Goal: Task Accomplishment & Management: Manage account settings

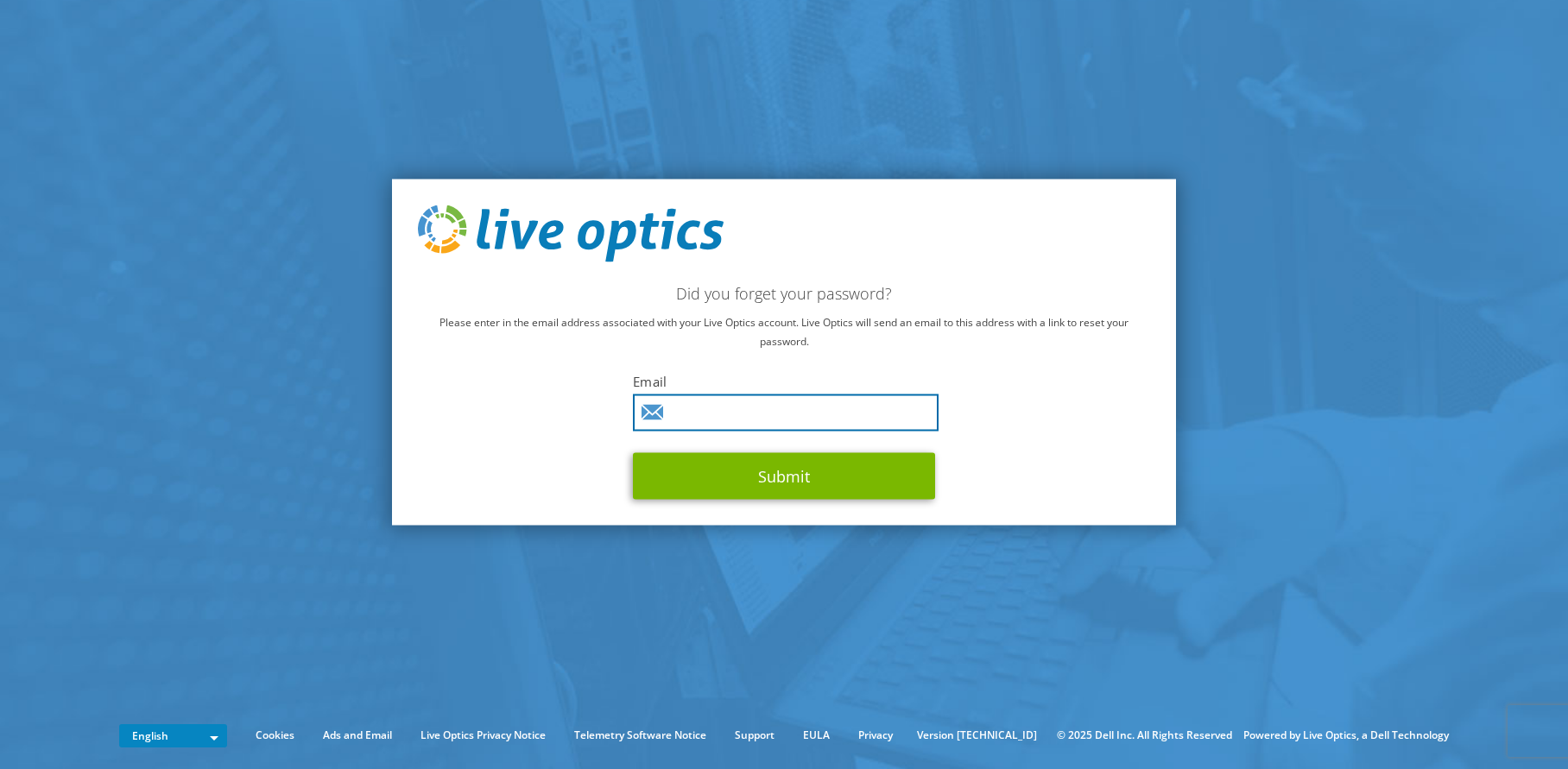
drag, startPoint x: 855, startPoint y: 407, endPoint x: 863, endPoint y: 412, distance: 9.4
click at [855, 408] on input "text" at bounding box center [785, 411] width 306 height 37
click at [695, 420] on input "text" at bounding box center [785, 411] width 306 height 37
click at [691, 418] on input "text" at bounding box center [785, 411] width 306 height 37
type input "[PERSON_NAME][EMAIL_ADDRESS][PERSON_NAME][DOMAIN_NAME]"
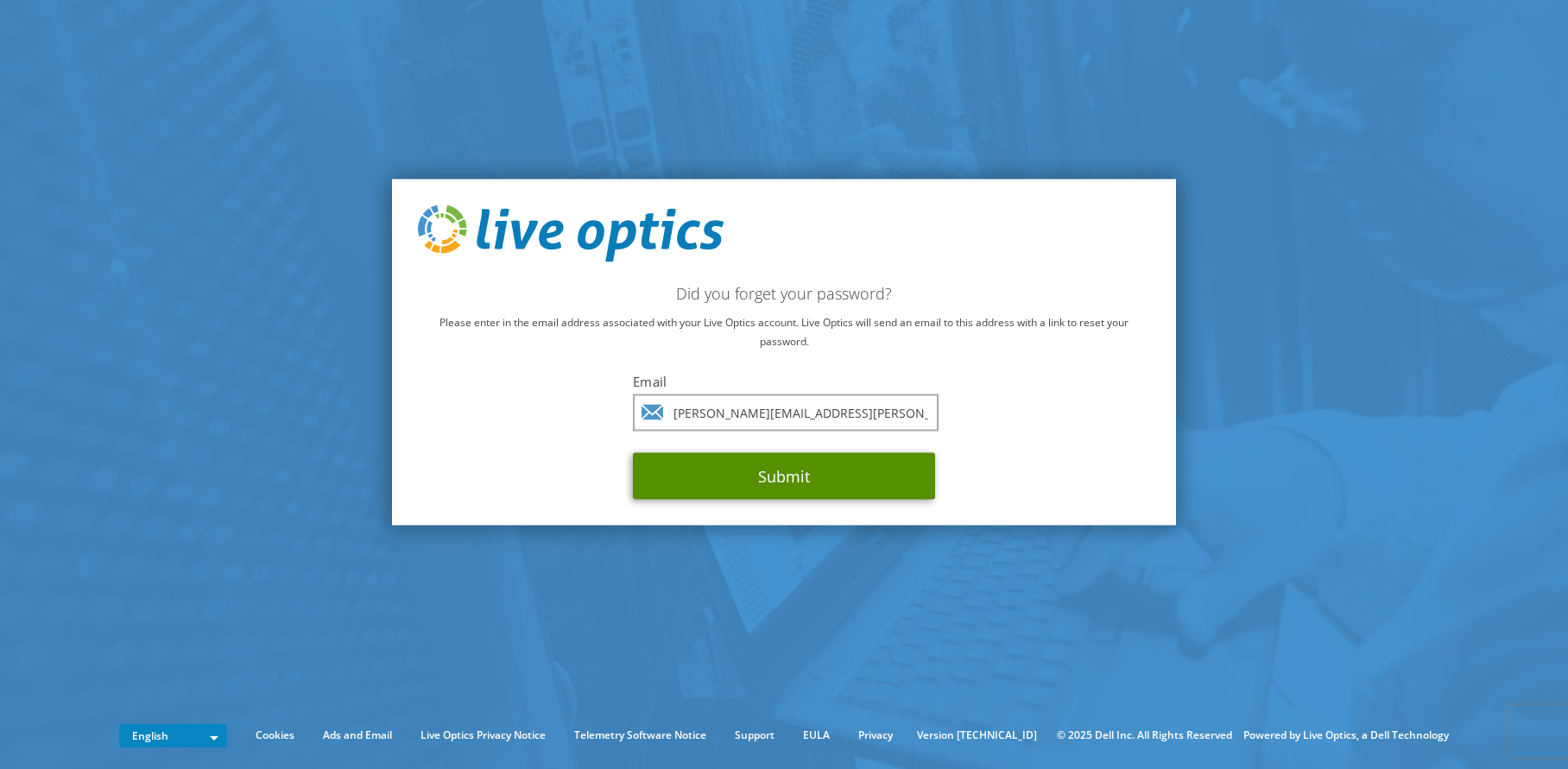
click at [773, 487] on button "Submit" at bounding box center [784, 475] width 302 height 46
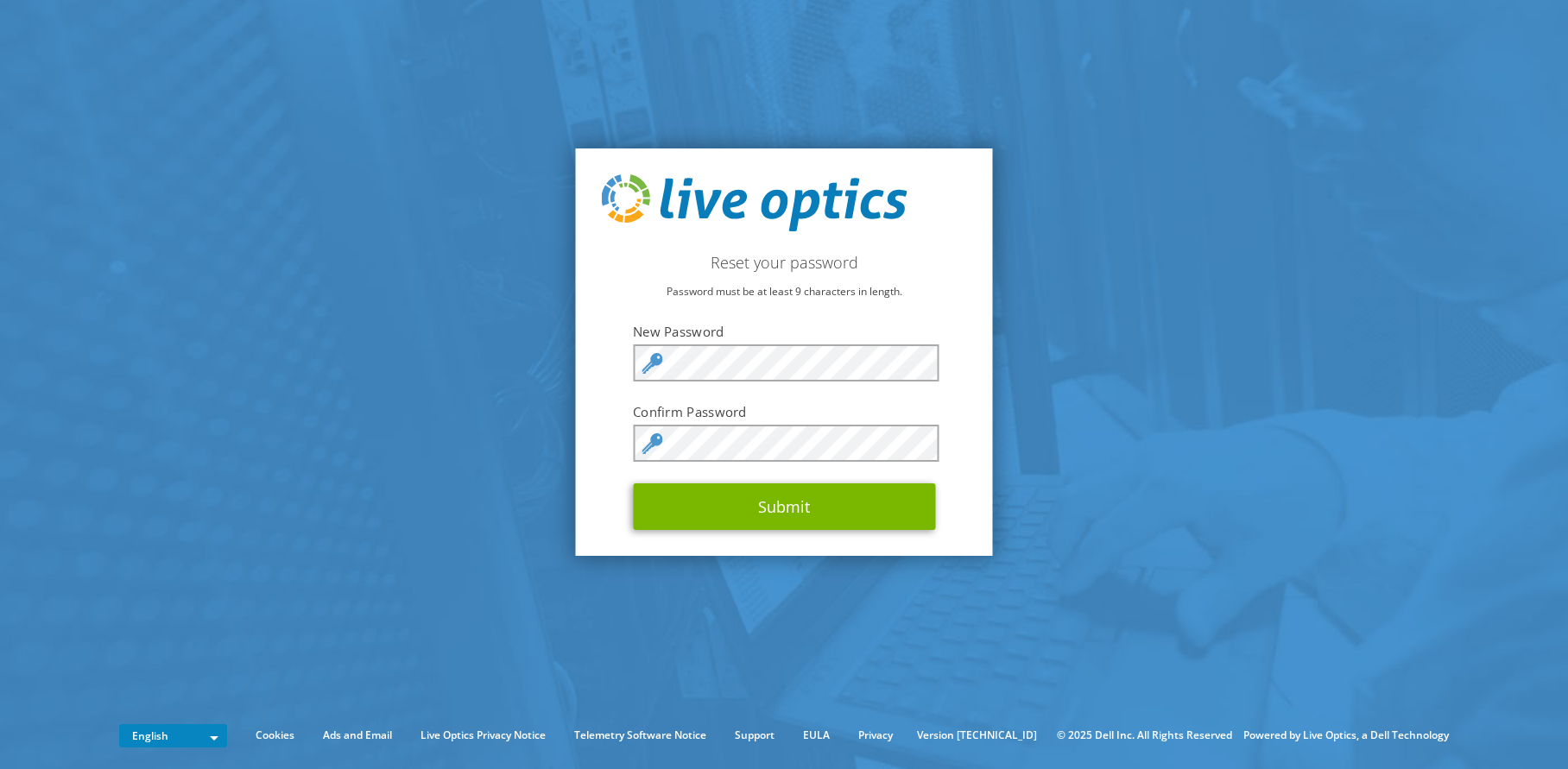
click at [916, 280] on div "Reset your password Password must be at least 9 characters in length. New Passw…" at bounding box center [784, 352] width 417 height 408
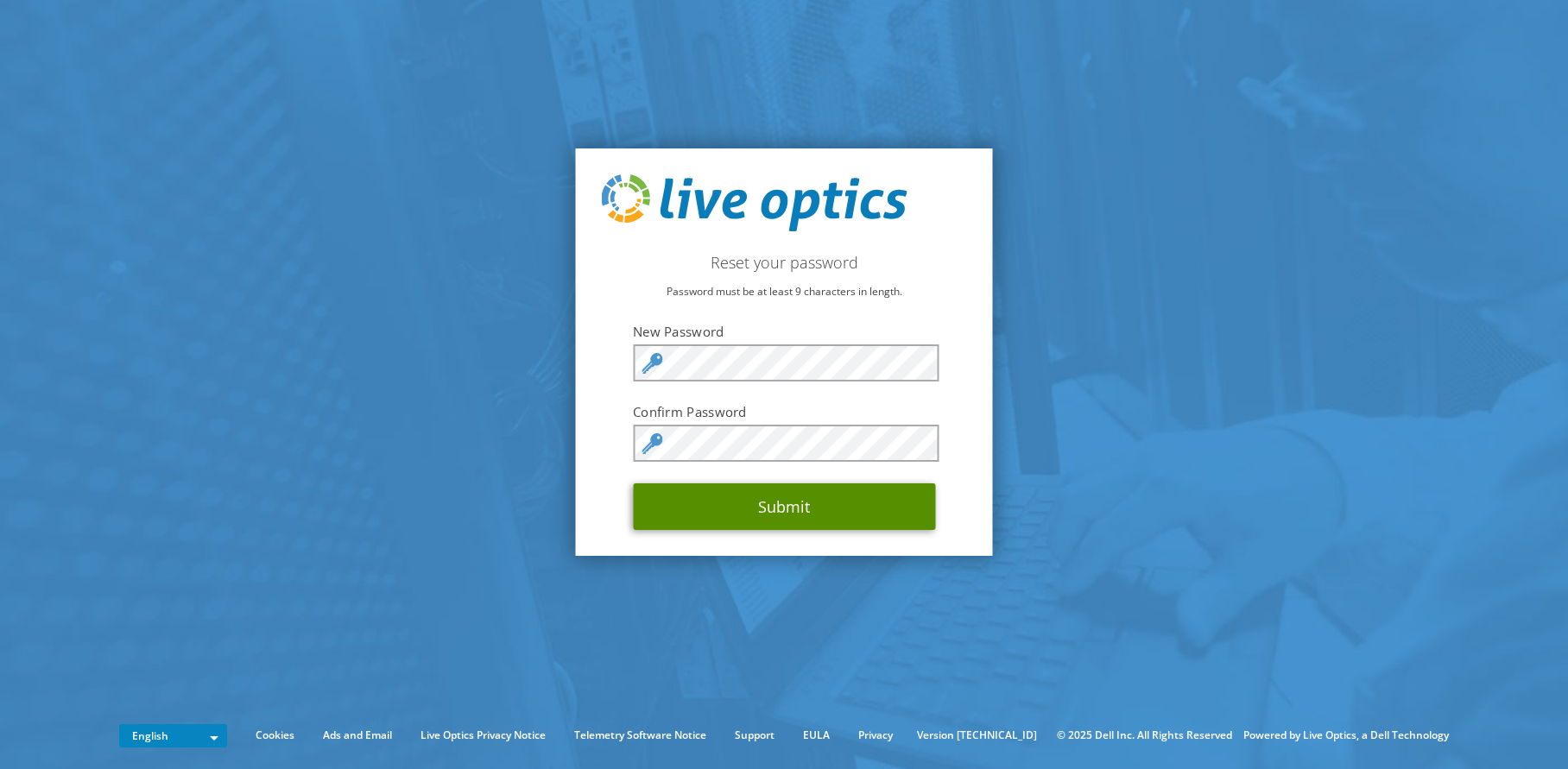
click at [812, 499] on button "Submit" at bounding box center [784, 506] width 302 height 46
